Goal: Task Accomplishment & Management: Use online tool/utility

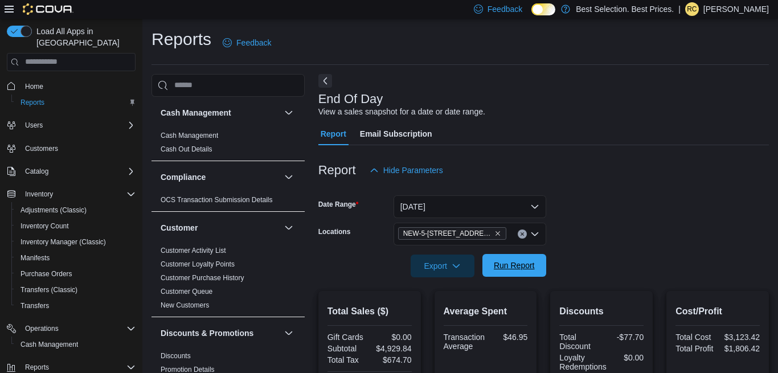
click at [509, 264] on span "Run Report" at bounding box center [513, 265] width 41 height 11
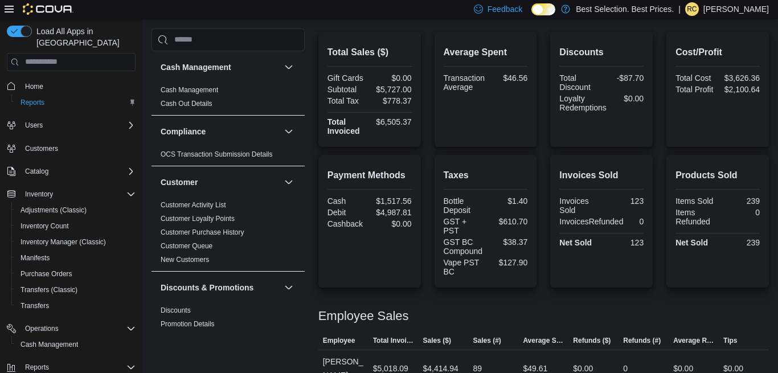
scroll to position [190, 0]
